Goal: Task Accomplishment & Management: Manage account settings

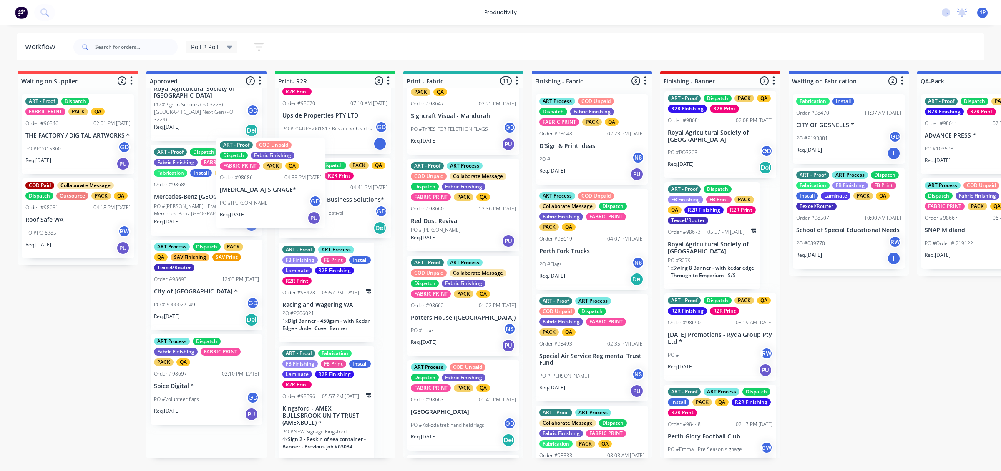
scroll to position [267, 0]
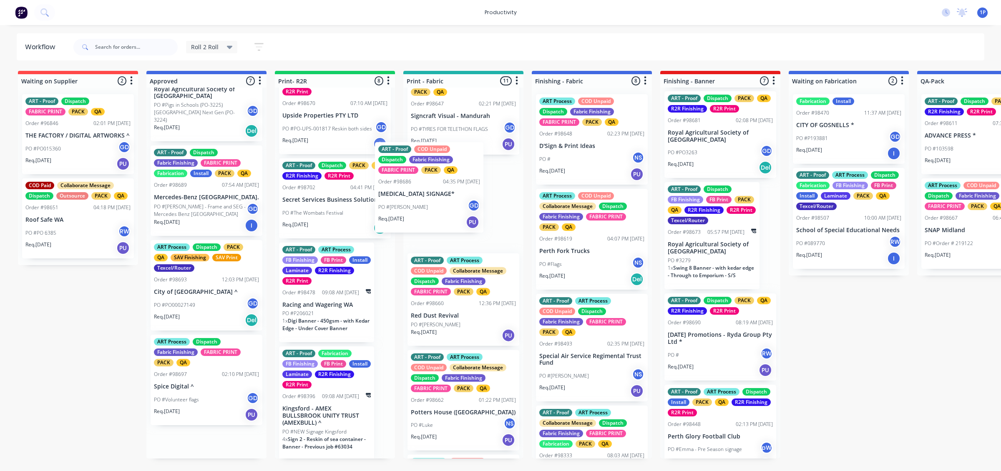
drag, startPoint x: 195, startPoint y: 174, endPoint x: 428, endPoint y: 178, distance: 232.8
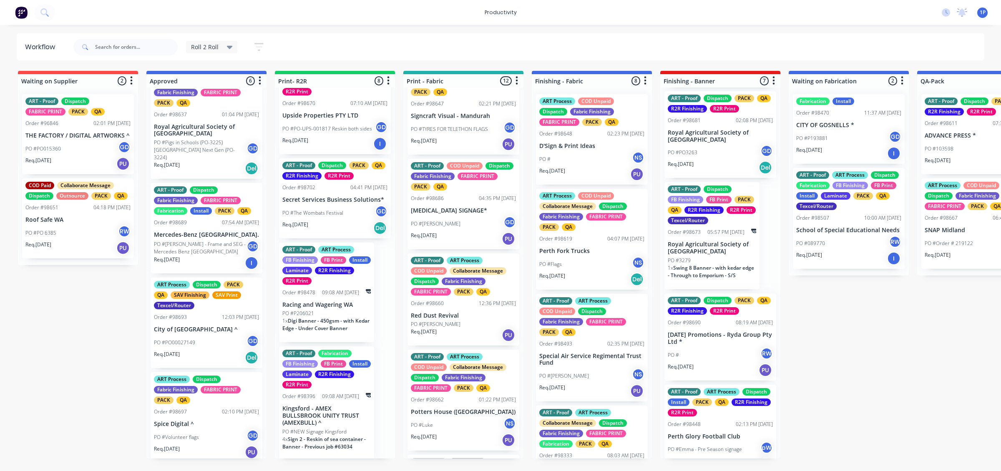
scroll to position [225, 0]
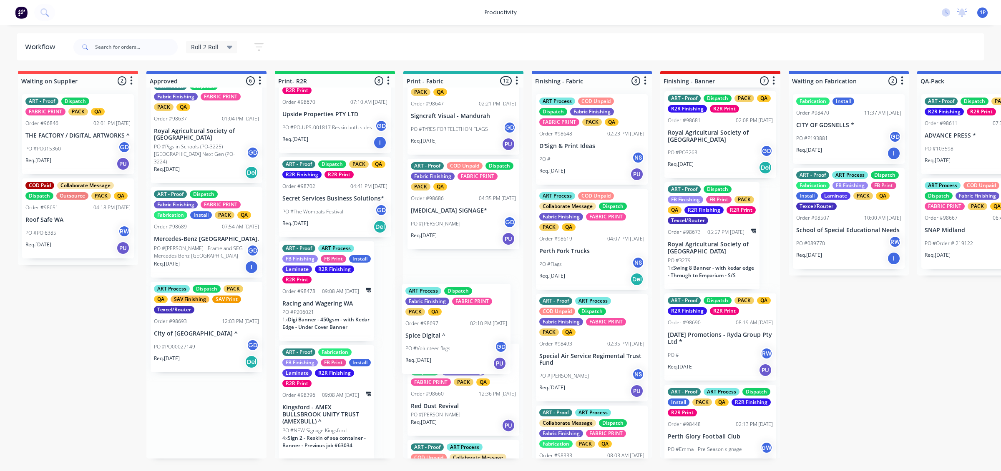
drag, startPoint x: 195, startPoint y: 417, endPoint x: 449, endPoint y: 327, distance: 270.1
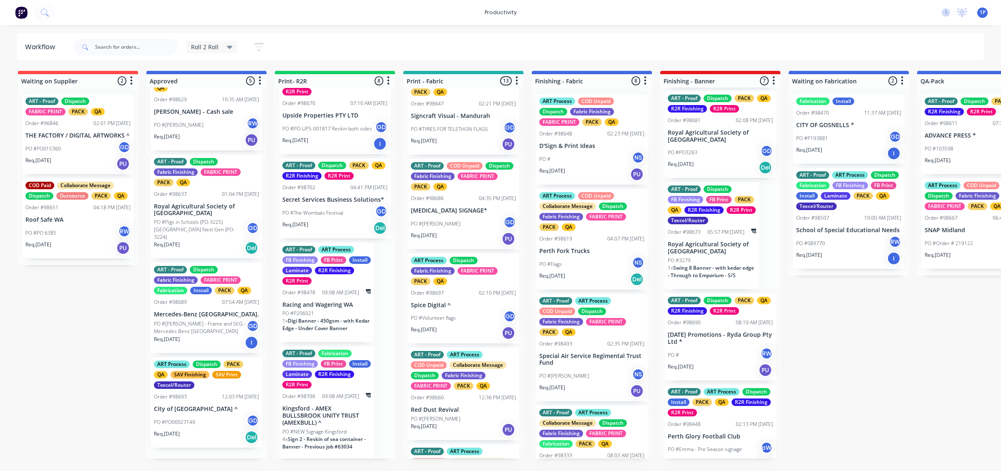
scroll to position [131, 0]
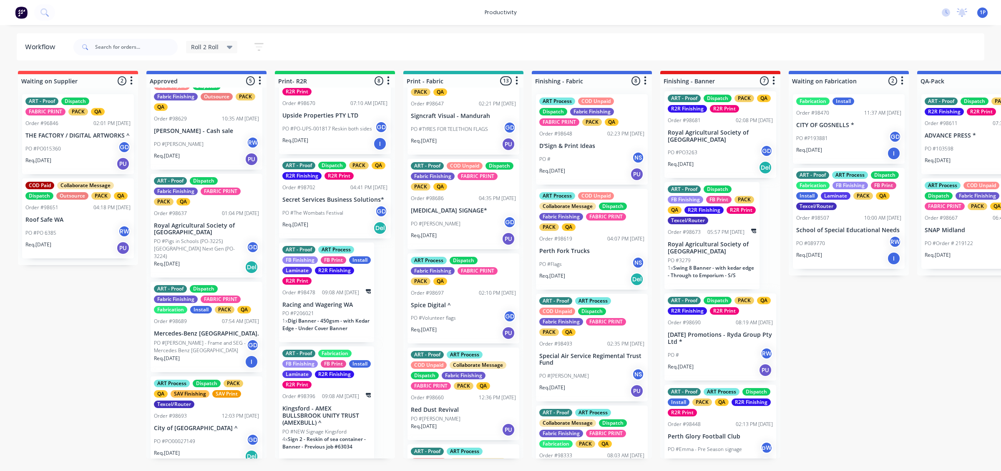
click at [210, 244] on p "PO #Pigs in Schools (PO-3225) [GEOGRAPHIC_DATA] Next Gen (PO-3224)" at bounding box center [200, 249] width 93 height 23
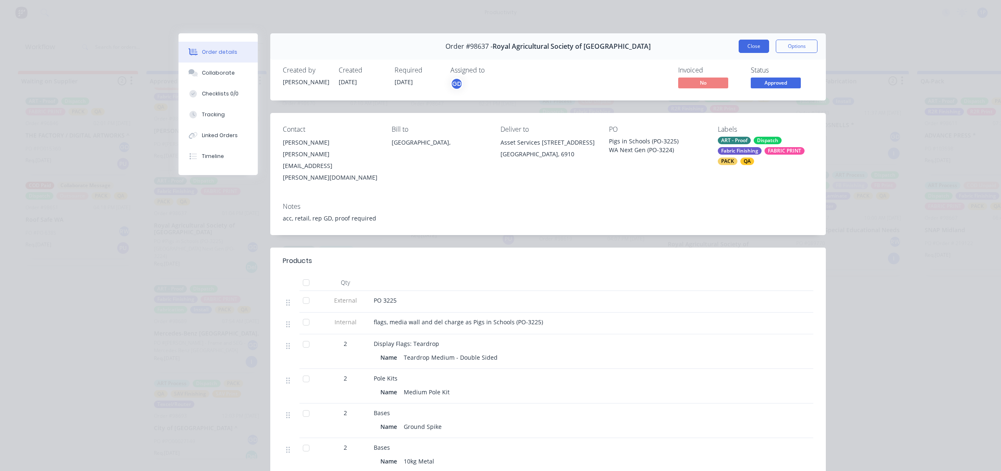
click at [740, 45] on button "Close" at bounding box center [754, 46] width 30 height 13
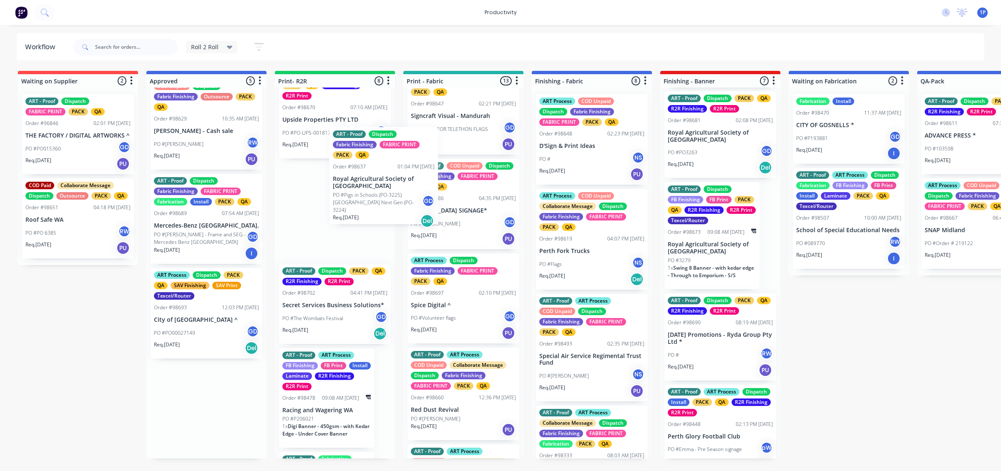
scroll to position [410, 0]
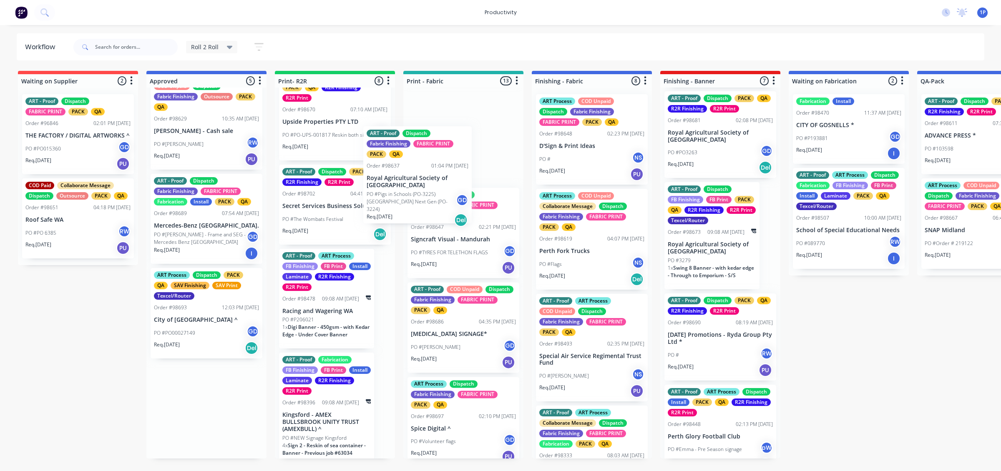
drag, startPoint x: 232, startPoint y: 249, endPoint x: 447, endPoint y: 204, distance: 220.5
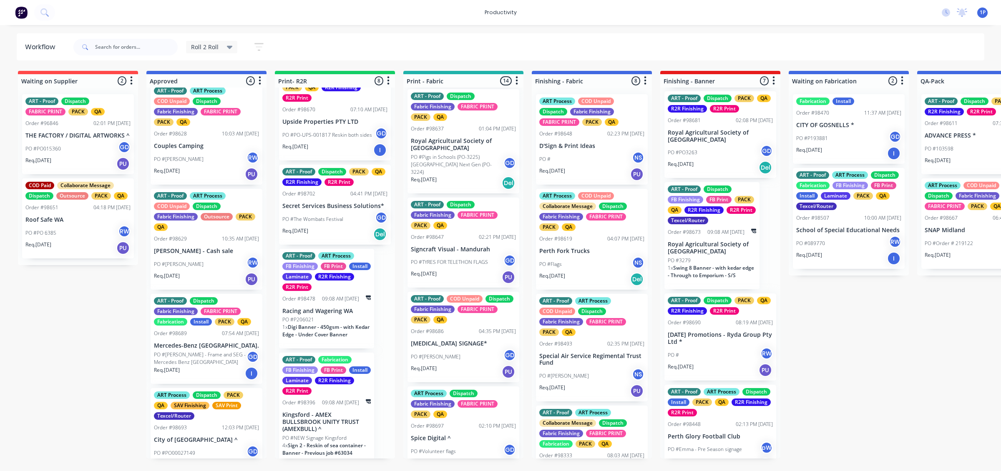
scroll to position [0, 0]
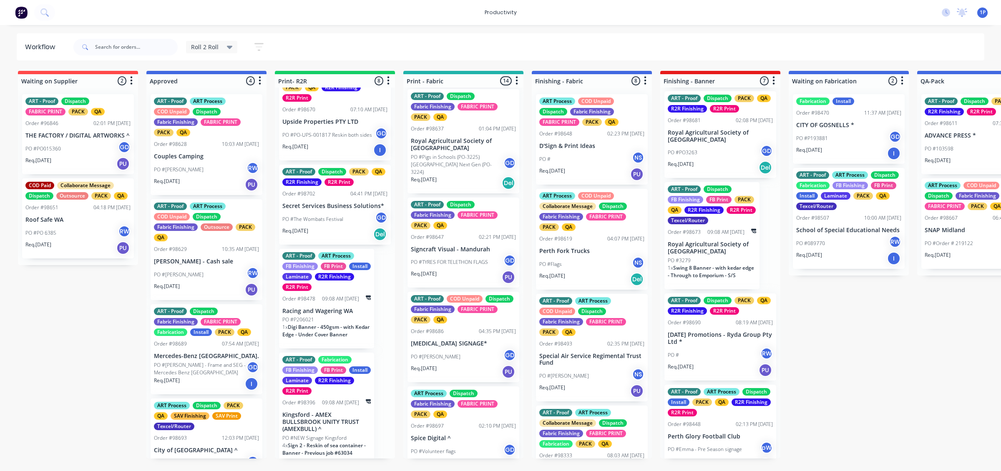
click at [217, 175] on div "PO #Owen RW" at bounding box center [206, 170] width 105 height 16
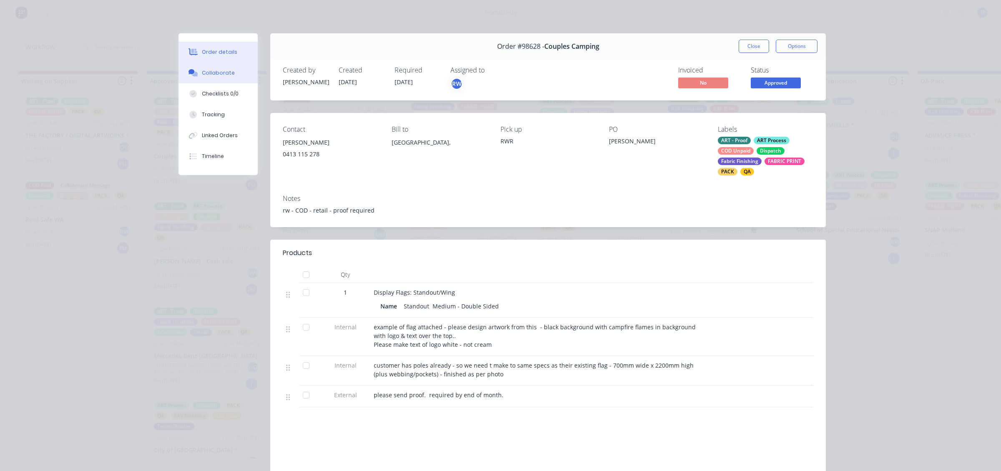
click at [220, 80] on button "Collaborate" at bounding box center [218, 73] width 79 height 21
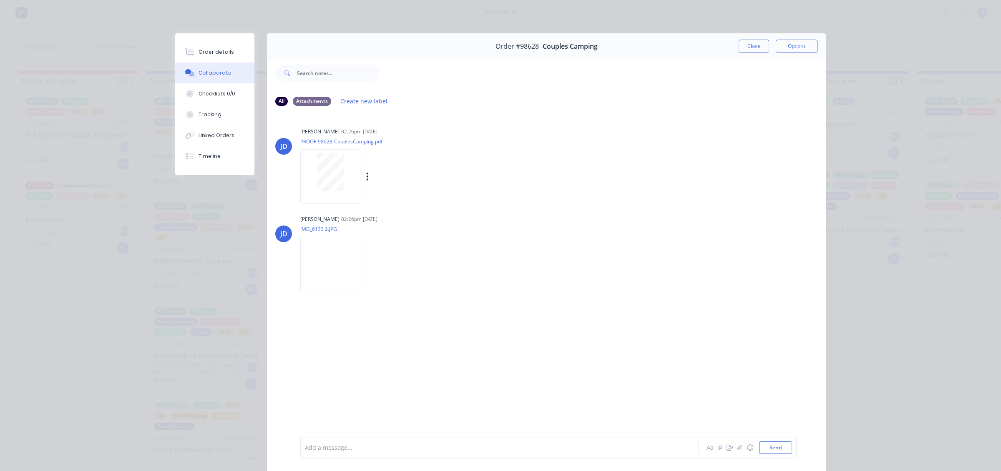
click at [340, 182] on div at bounding box center [330, 172] width 53 height 38
click at [760, 52] on button "Close" at bounding box center [754, 46] width 30 height 13
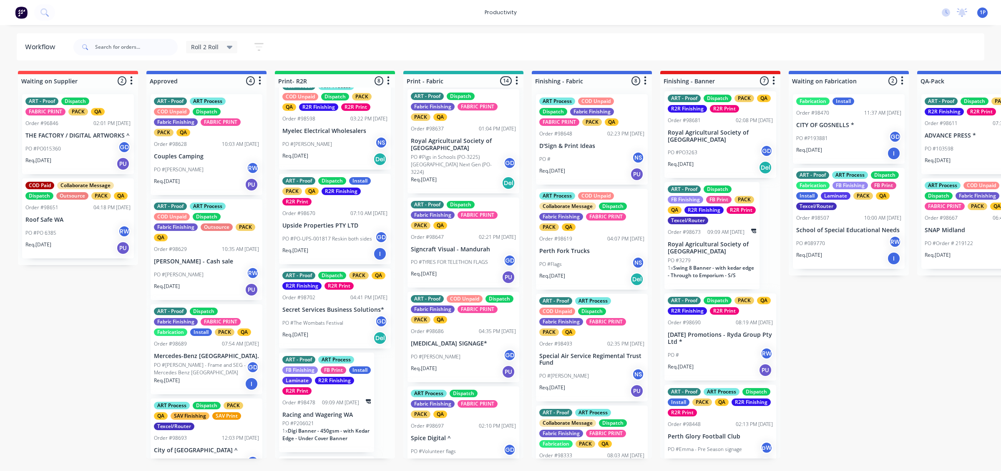
scroll to position [305, 0]
click at [316, 335] on div "Req. 02/10/25 Del" at bounding box center [334, 339] width 105 height 14
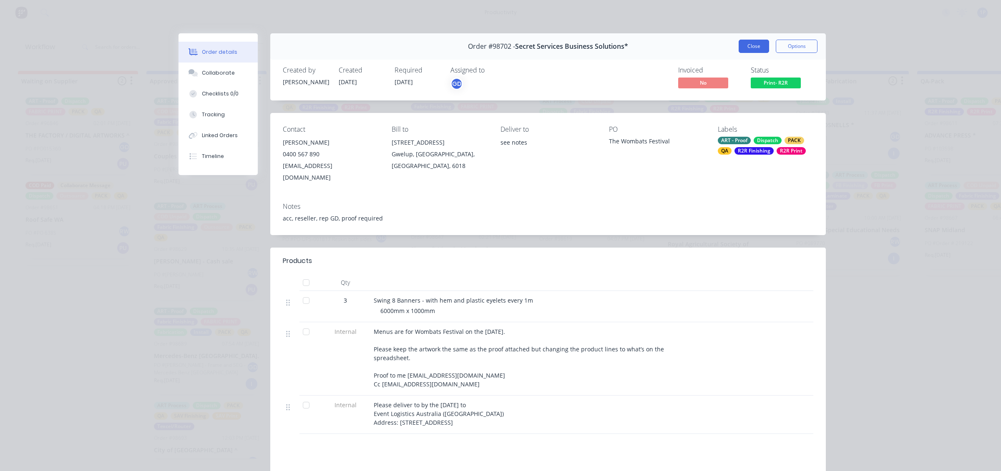
click at [741, 48] on button "Close" at bounding box center [754, 46] width 30 height 13
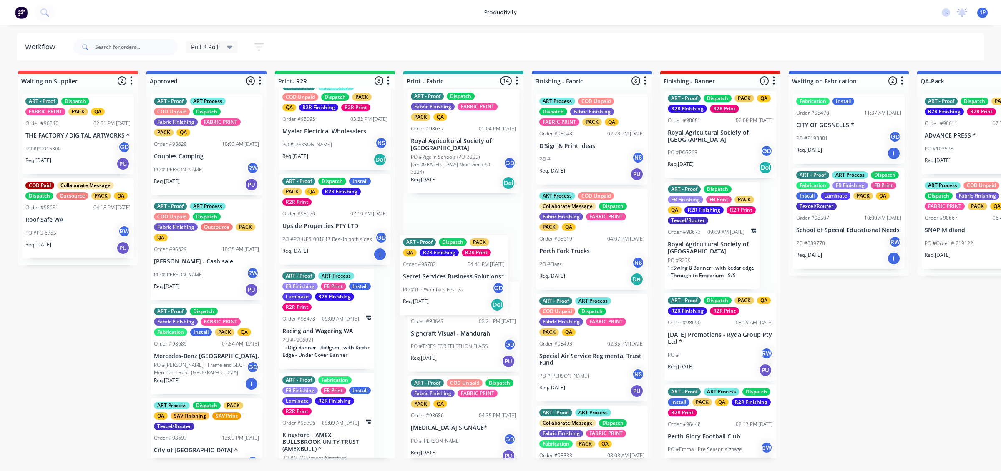
drag, startPoint x: 330, startPoint y: 304, endPoint x: 454, endPoint y: 270, distance: 127.5
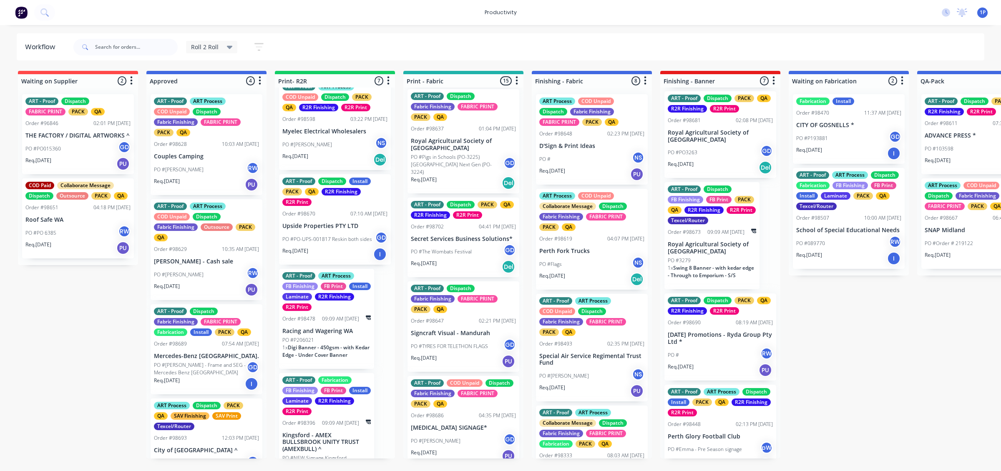
click at [357, 243] on div "PO #PO-UPS-001817 Reskin both sides GD" at bounding box center [334, 240] width 105 height 16
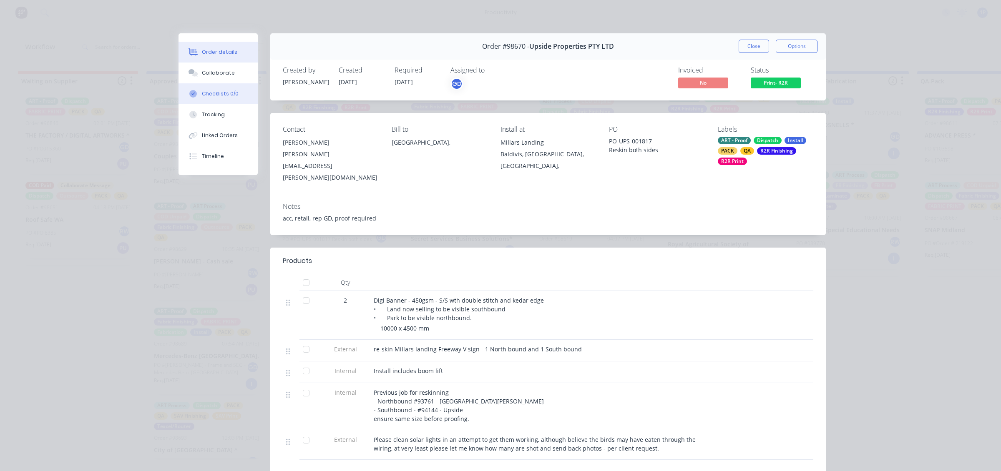
click at [216, 83] on button "Checklists 0/0" at bounding box center [218, 93] width 79 height 21
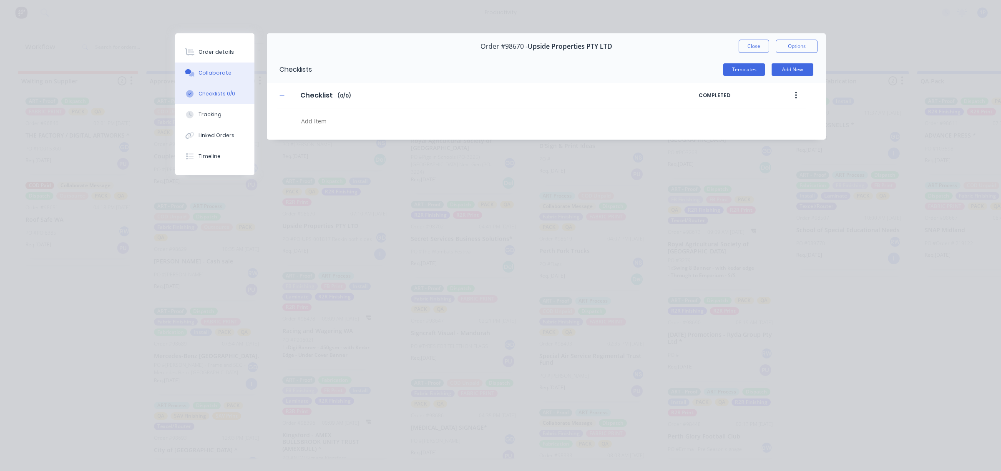
type textarea "x"
click at [219, 79] on button "Collaborate" at bounding box center [214, 73] width 79 height 21
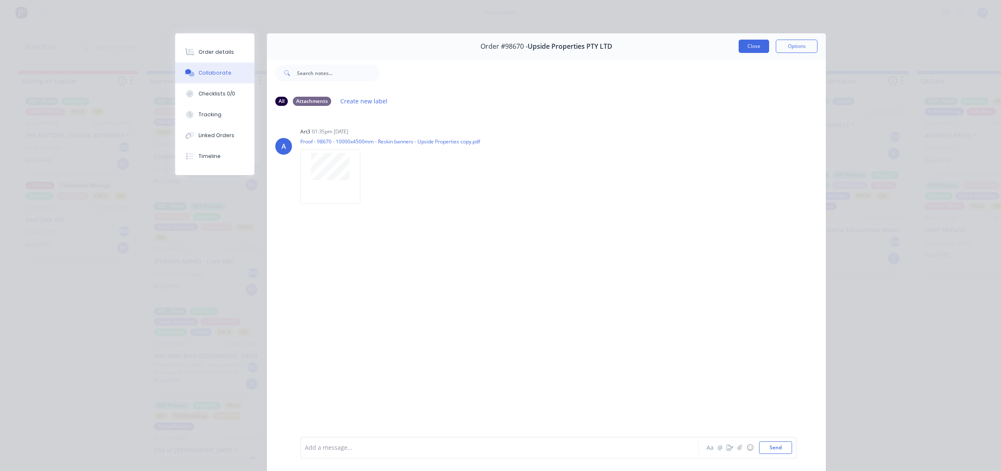
click at [741, 44] on button "Close" at bounding box center [754, 46] width 30 height 13
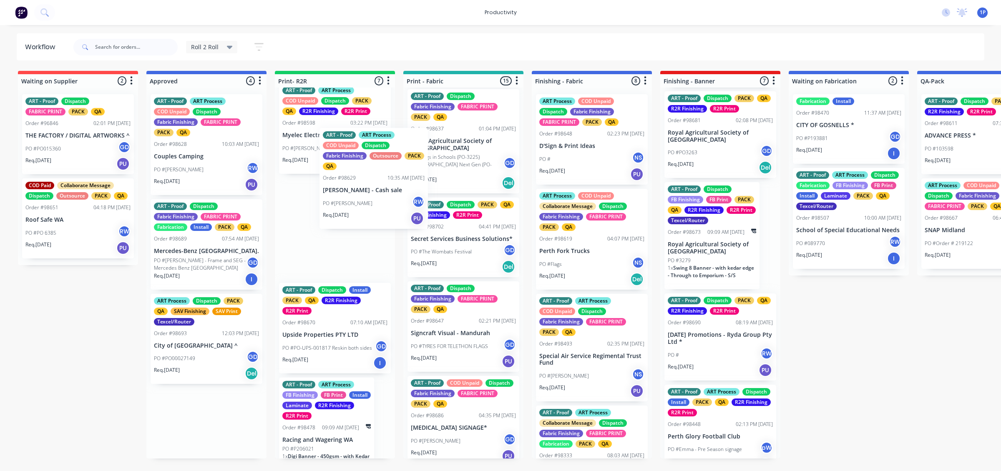
scroll to position [302, 0]
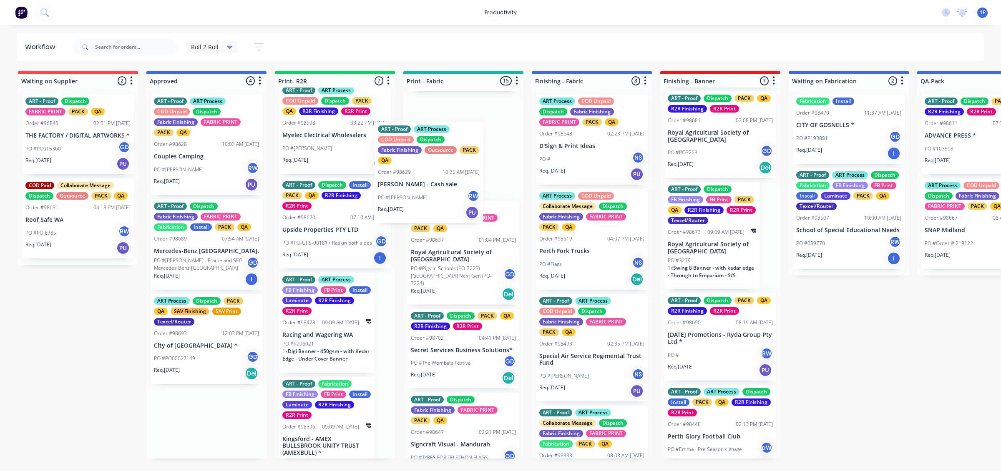
drag, startPoint x: 214, startPoint y: 272, endPoint x: 470, endPoint y: 194, distance: 267.7
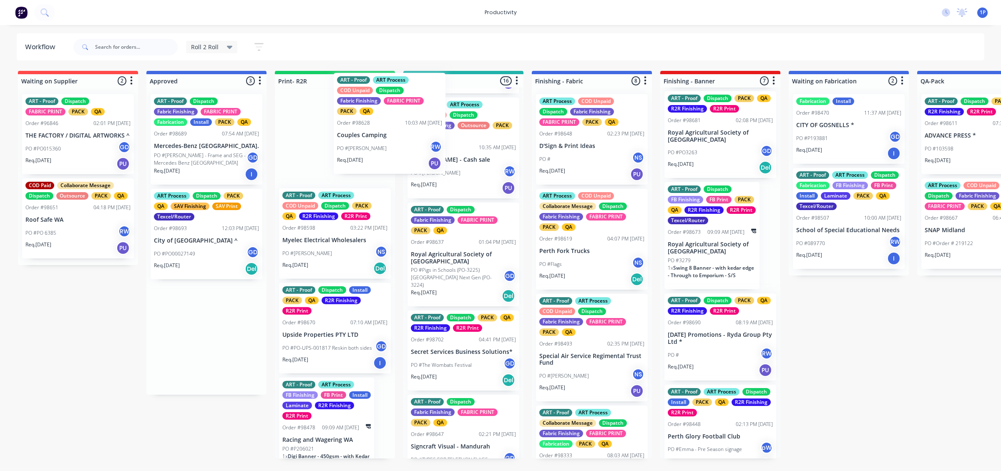
scroll to position [262, 0]
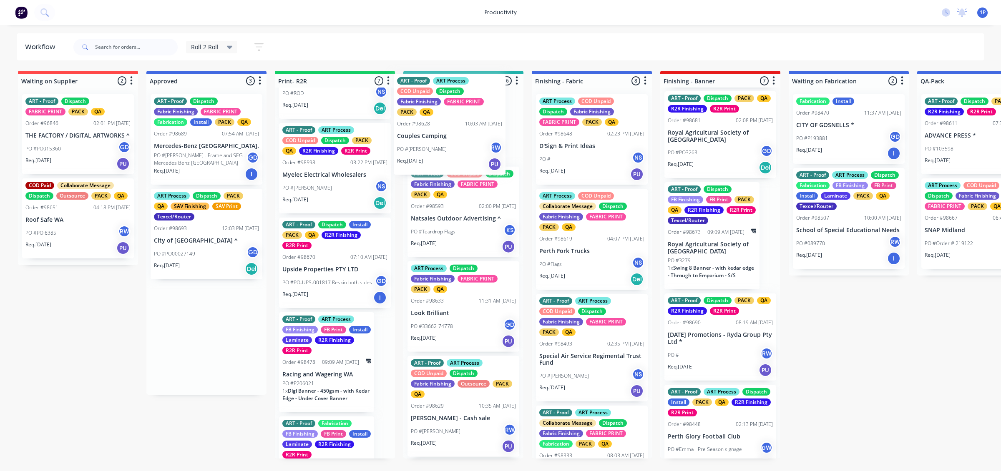
drag, startPoint x: 209, startPoint y: 174, endPoint x: 455, endPoint y: 154, distance: 247.0
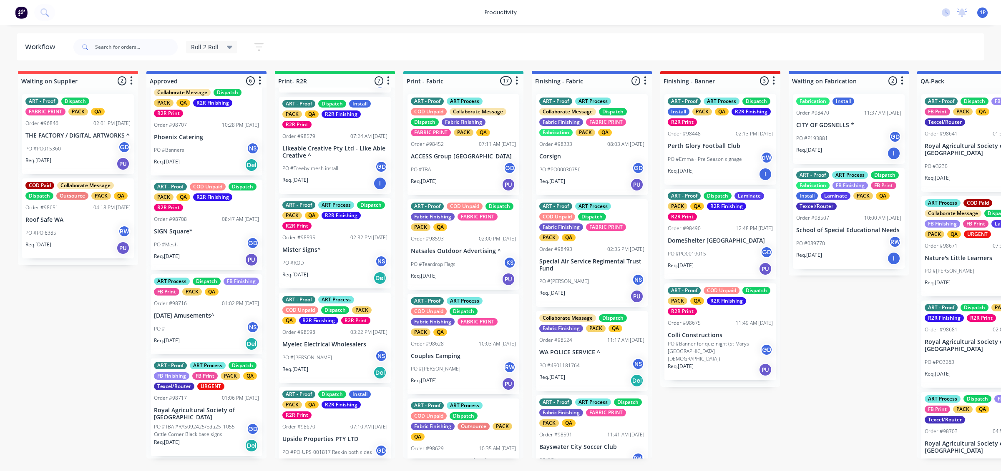
scroll to position [71, 0]
